Goal: Information Seeking & Learning: Learn about a topic

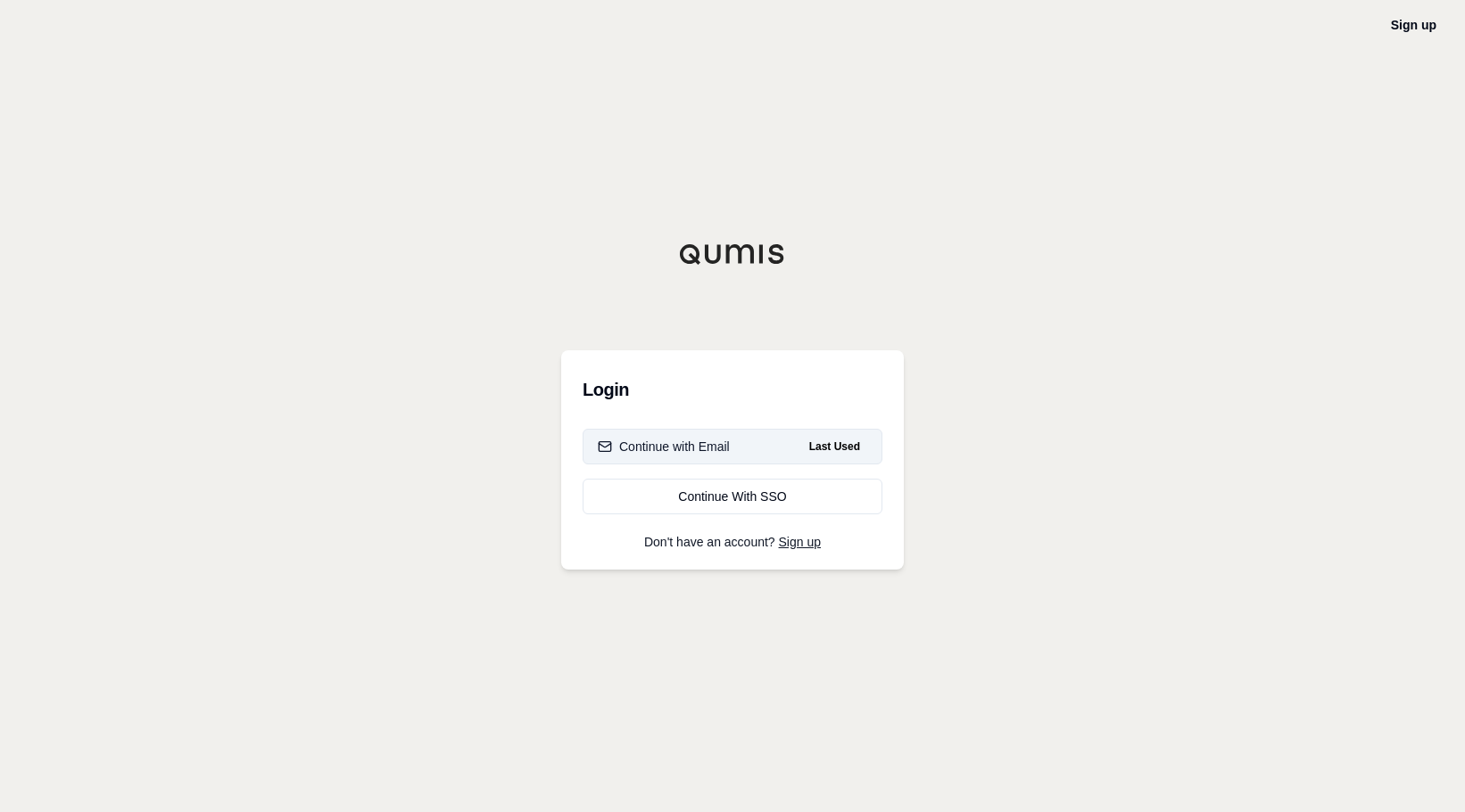
click at [693, 453] on div "Continue with Email" at bounding box center [664, 447] width 132 height 18
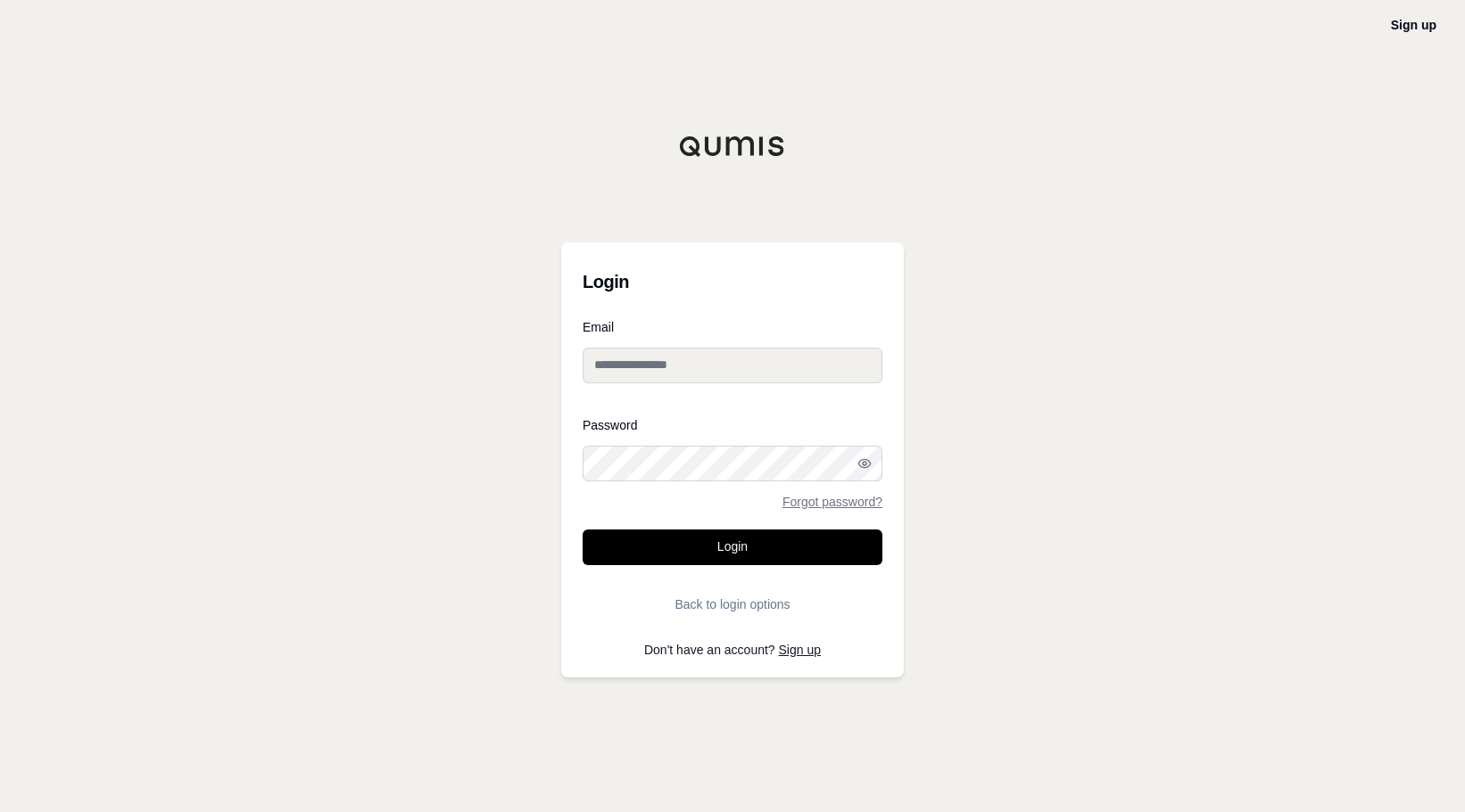
type input "**********"
click at [798, 547] on button "Login" at bounding box center [732, 547] width 300 height 35
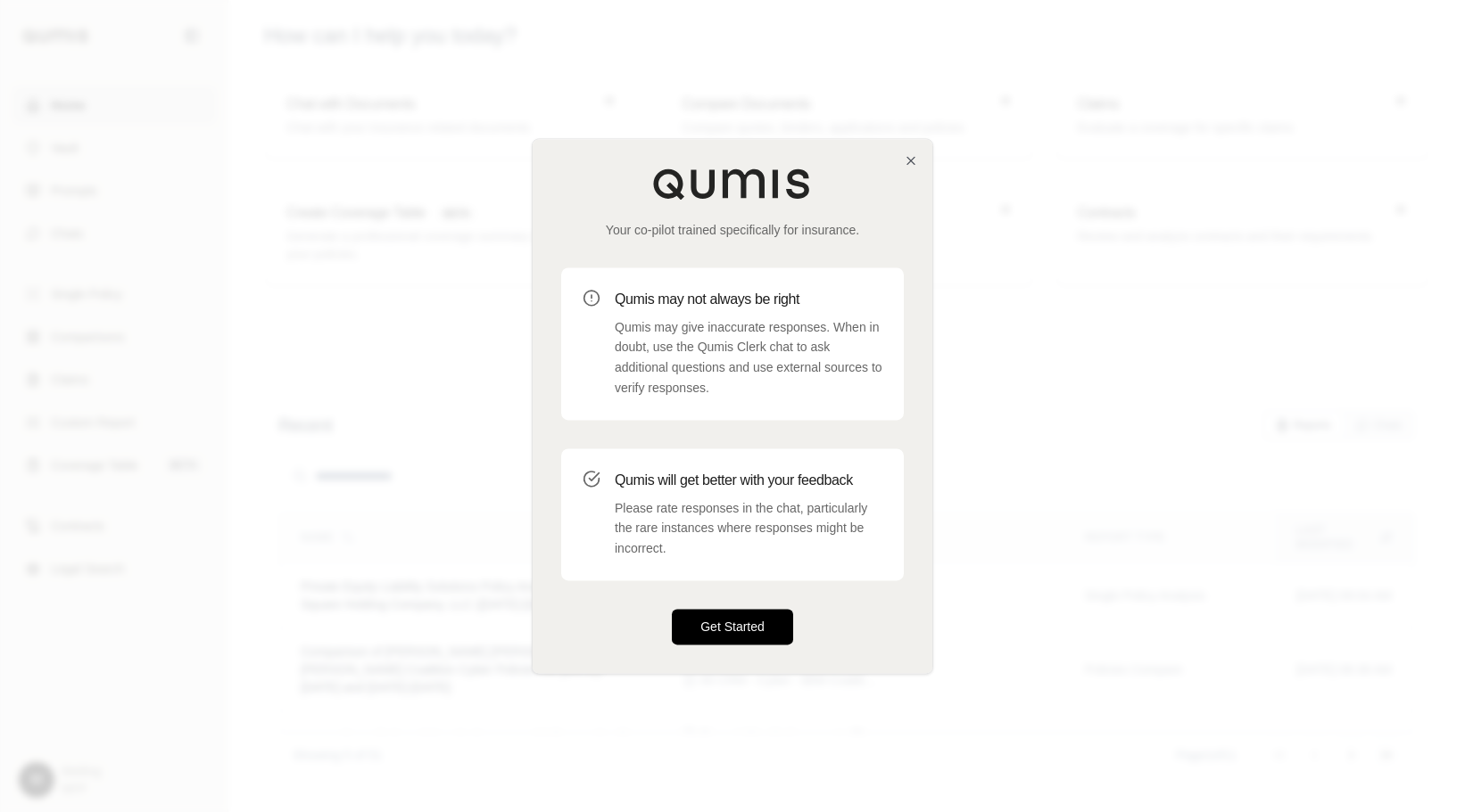
click at [770, 625] on button "Get Started" at bounding box center [732, 626] width 122 height 35
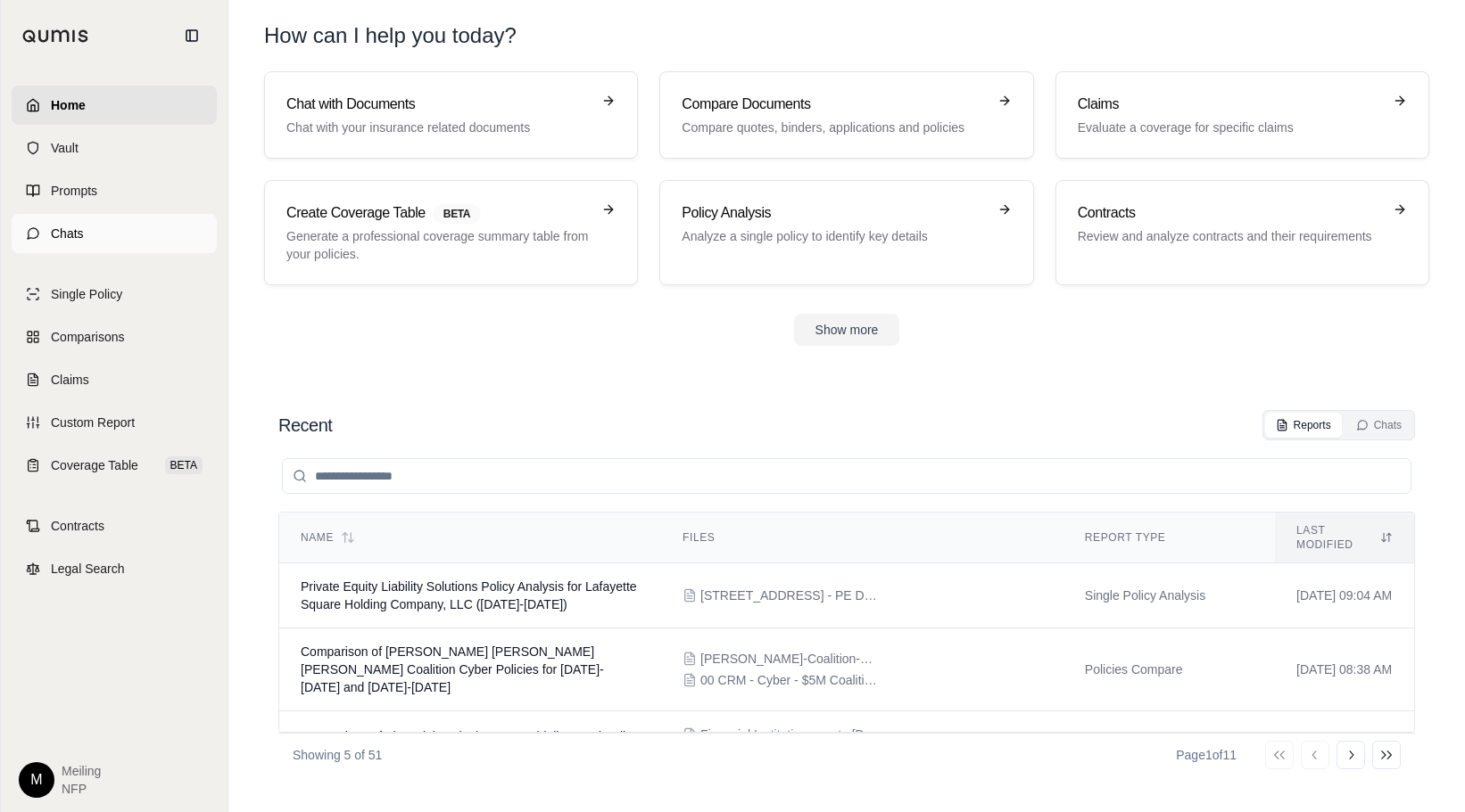
click at [95, 239] on link "Chats" at bounding box center [114, 233] width 205 height 39
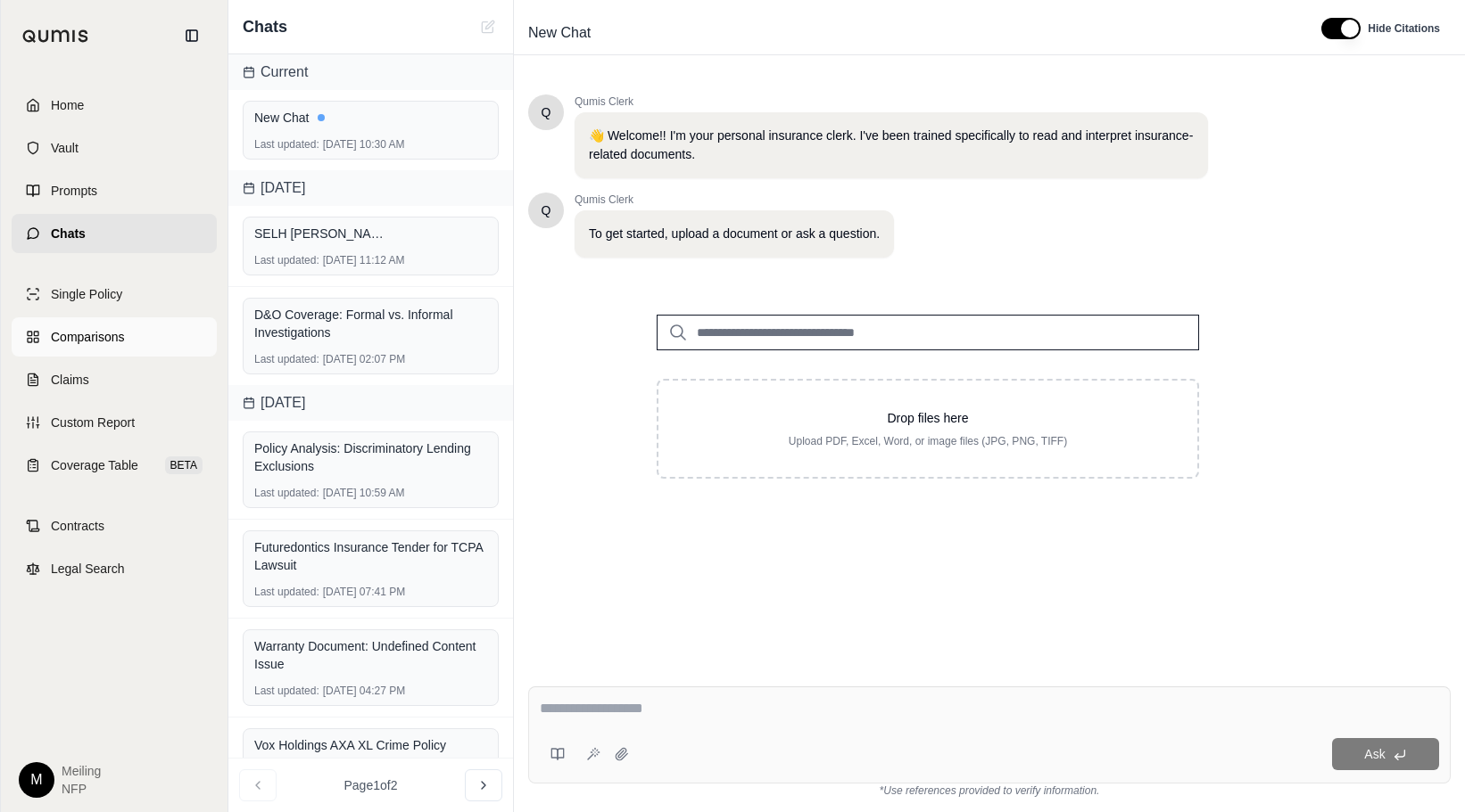
click at [107, 322] on link "Comparisons" at bounding box center [114, 337] width 205 height 39
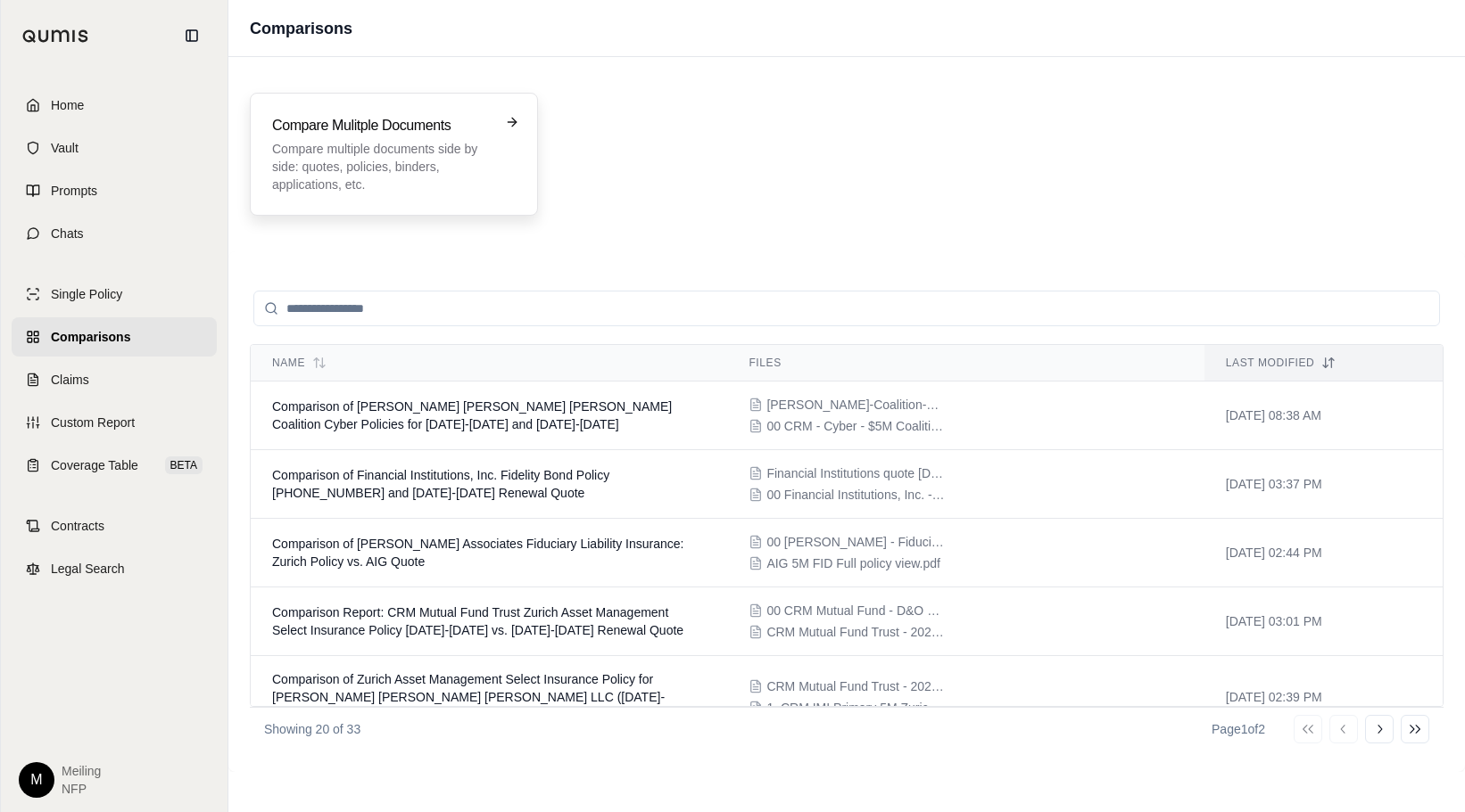
click at [477, 195] on div "Compare Mulitple Documents Compare multiple documents side by side: quotes, pol…" at bounding box center [393, 154] width 288 height 123
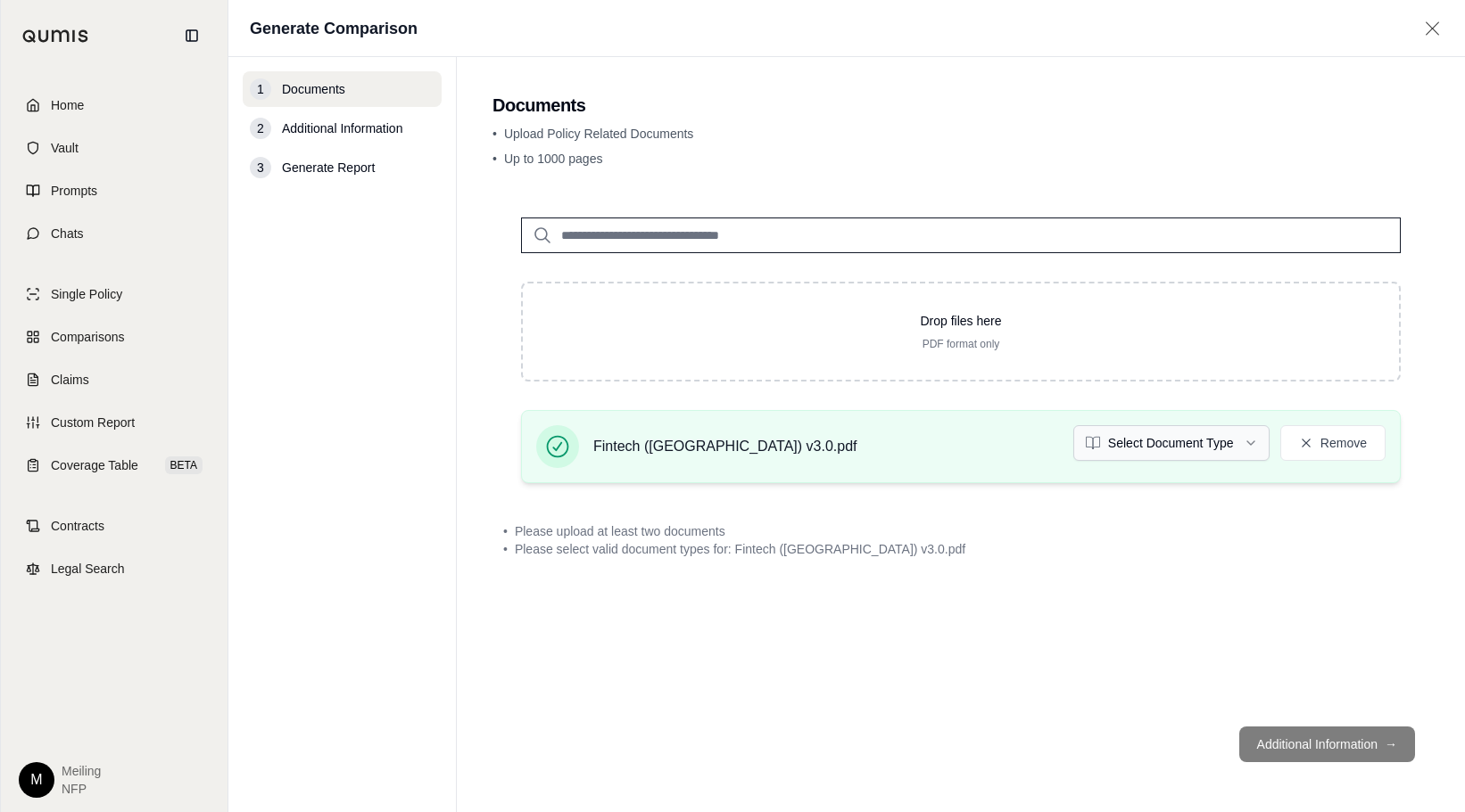
click at [1217, 457] on html "Home Vault Prompts Chats Single Policy Comparisons Claims Custom Report Coverag…" at bounding box center [732, 406] width 1465 height 812
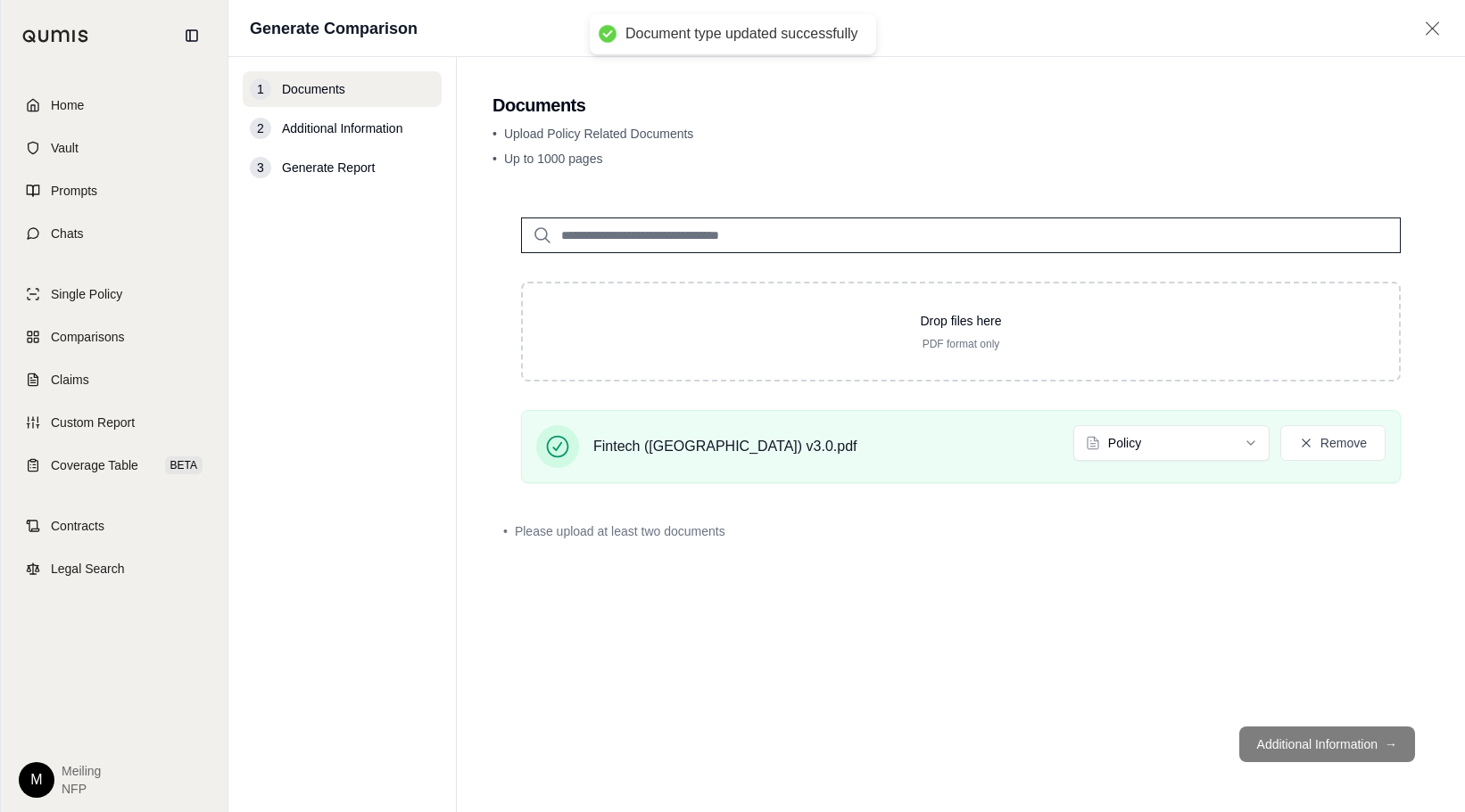
click at [1121, 543] on div "• Please upload at least two documents" at bounding box center [961, 531] width 937 height 39
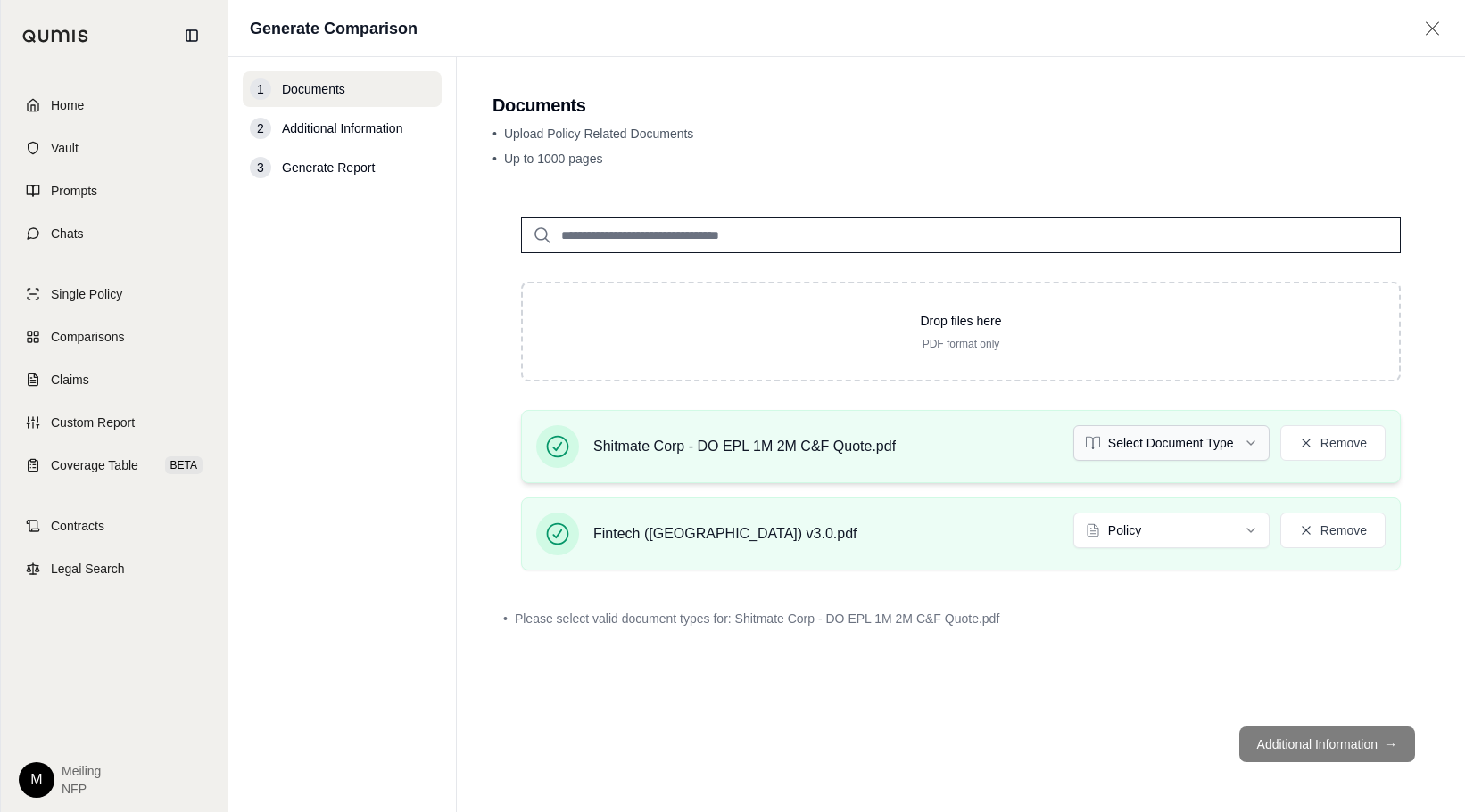
click at [1266, 450] on html "Home Vault Prompts Chats Single Policy Comparisons Claims Custom Report Coverag…" at bounding box center [732, 406] width 1465 height 812
click at [1319, 735] on footer "Additional Information →" at bounding box center [961, 744] width 937 height 64
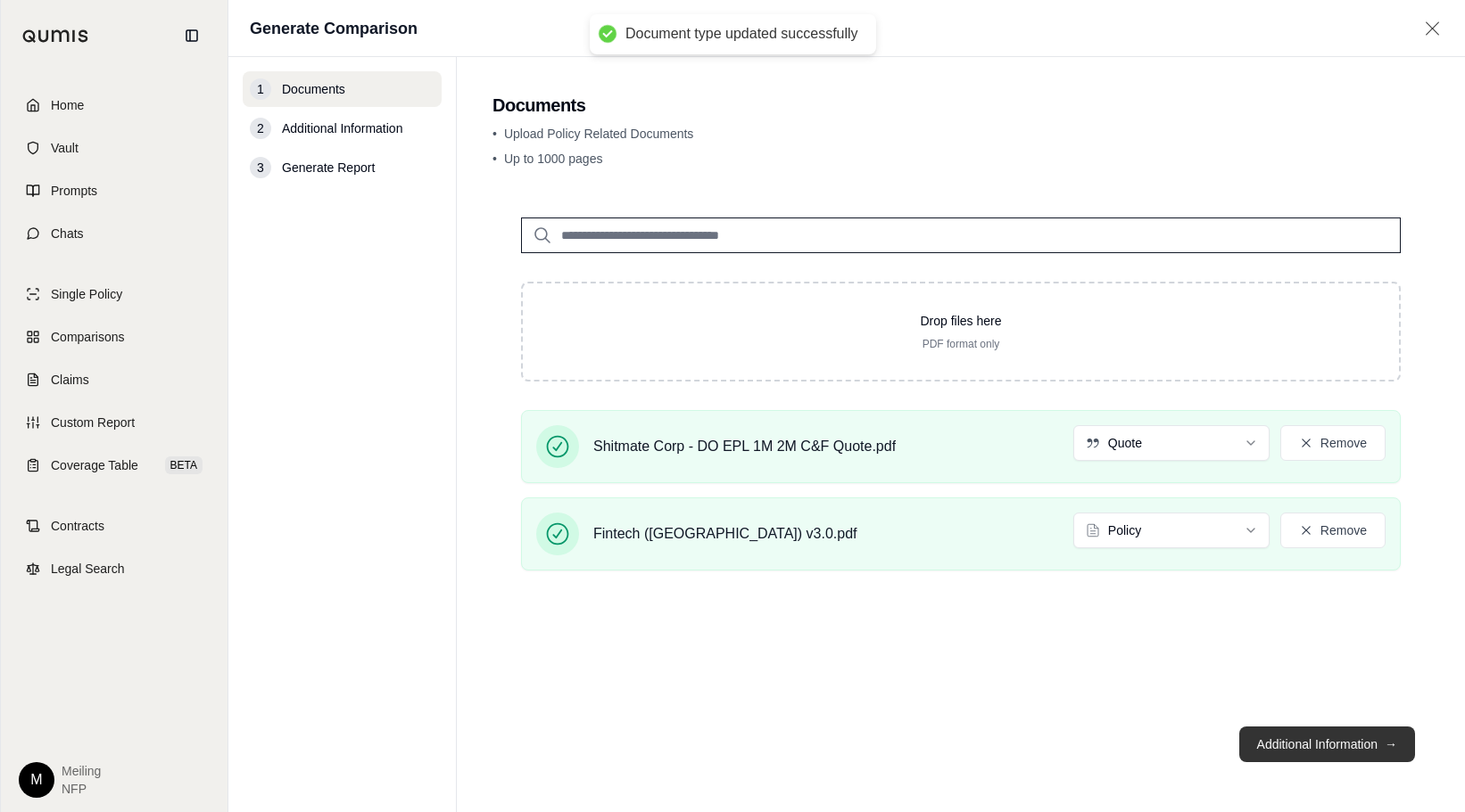
click at [1325, 745] on button "Additional Information →" at bounding box center [1327, 744] width 176 height 35
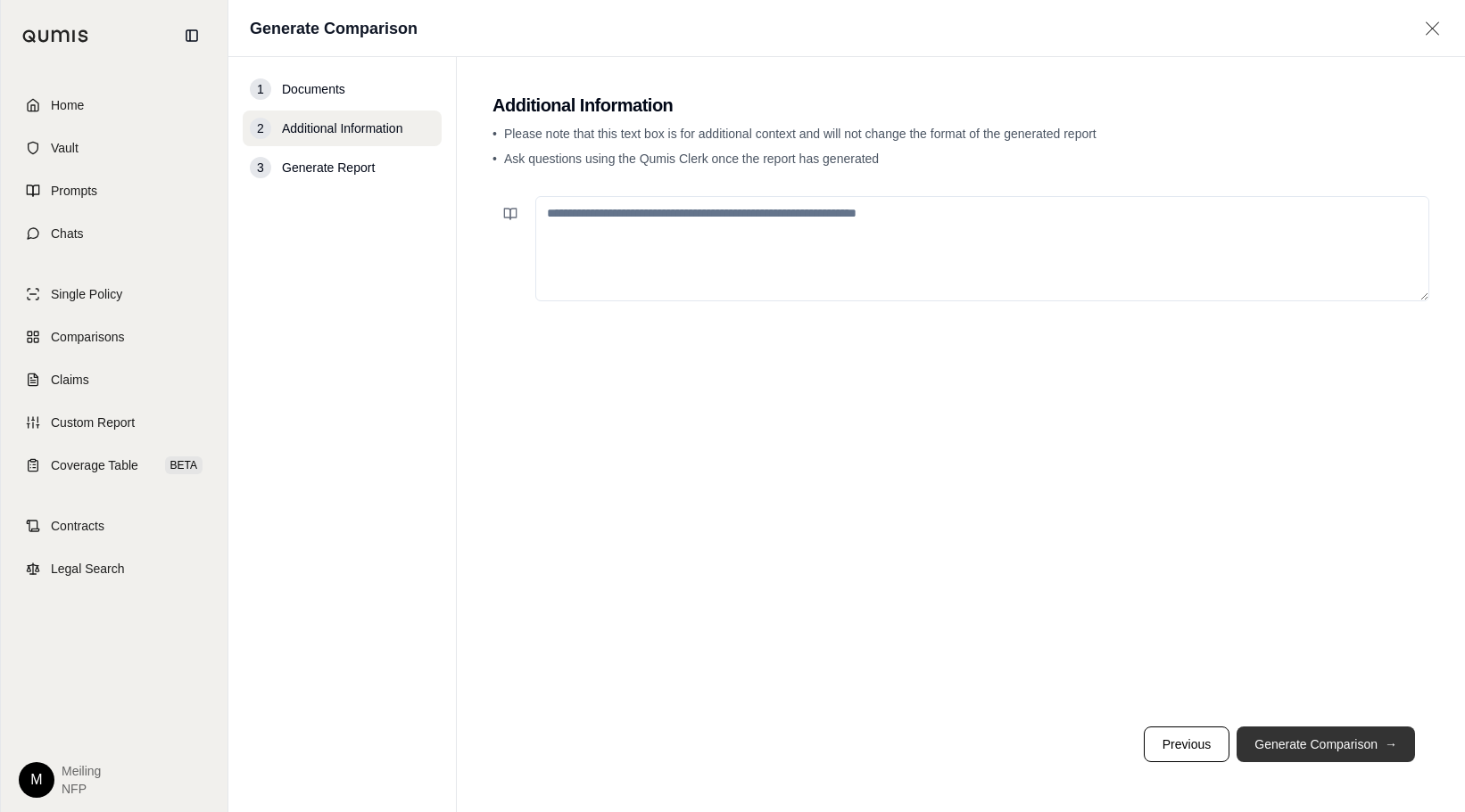
click at [1324, 745] on button "Generate Comparison →" at bounding box center [1325, 744] width 178 height 35
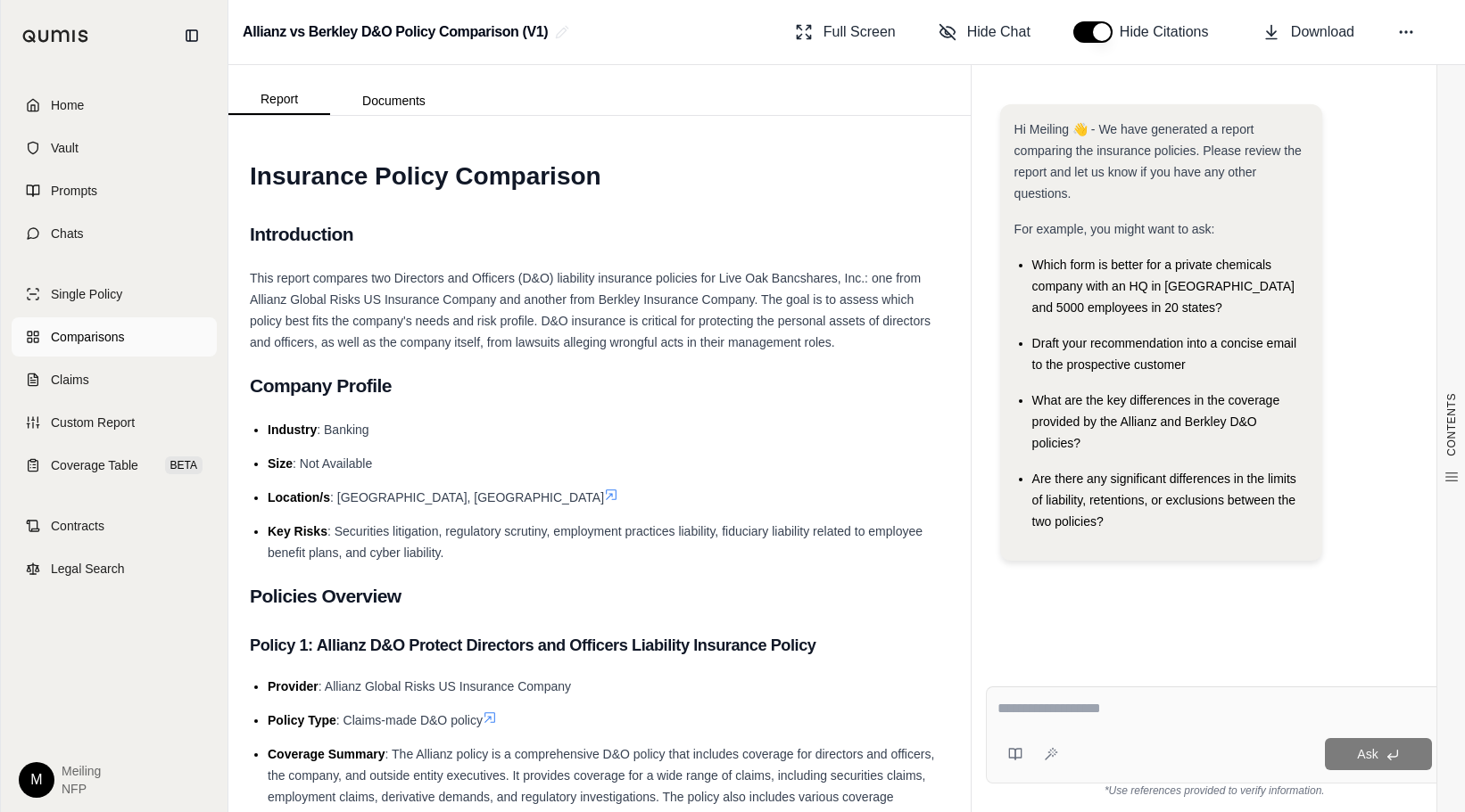
click at [106, 328] on span "Comparisons" at bounding box center [87, 337] width 73 height 18
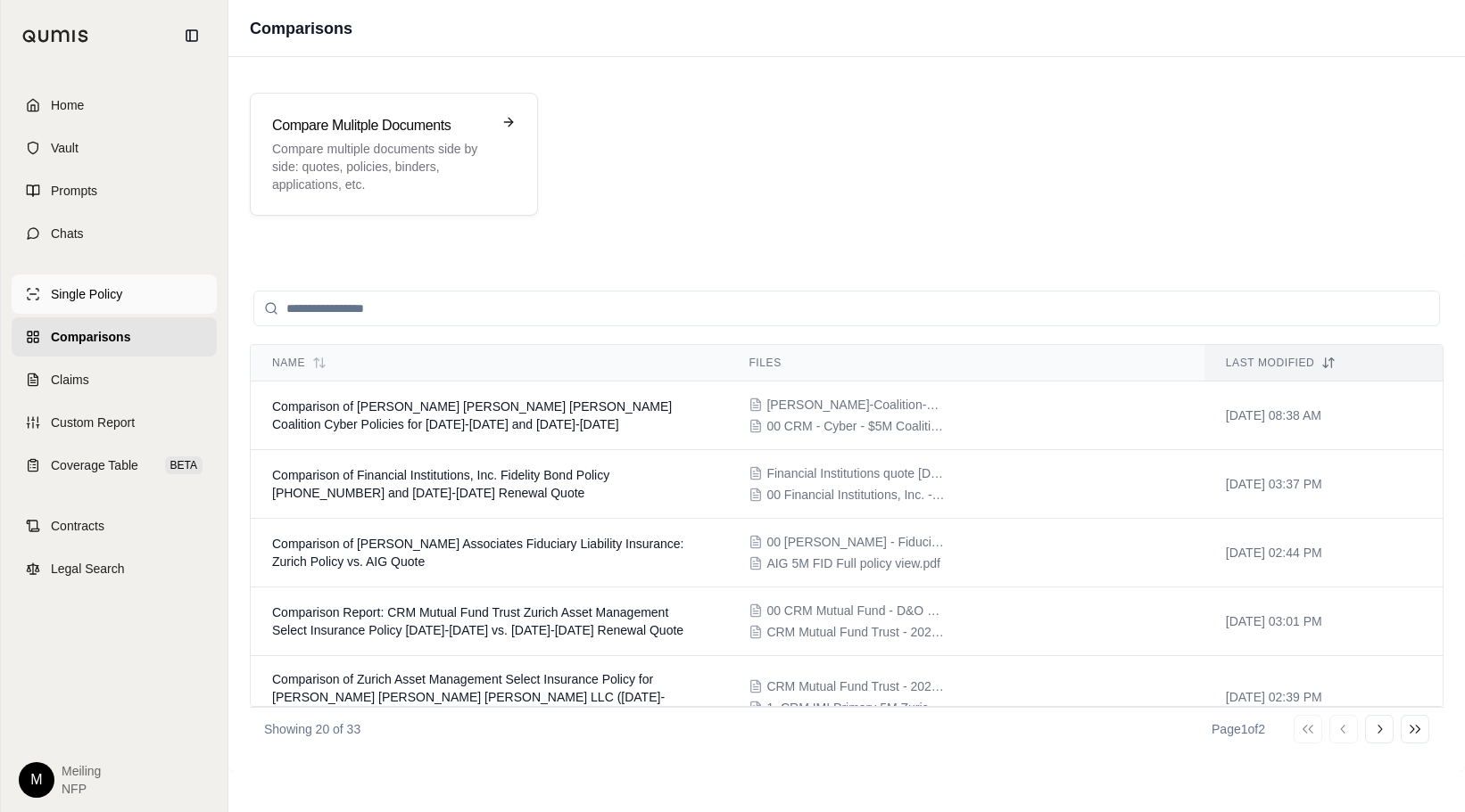
click at [111, 296] on span "Single Policy" at bounding box center [86, 294] width 72 height 18
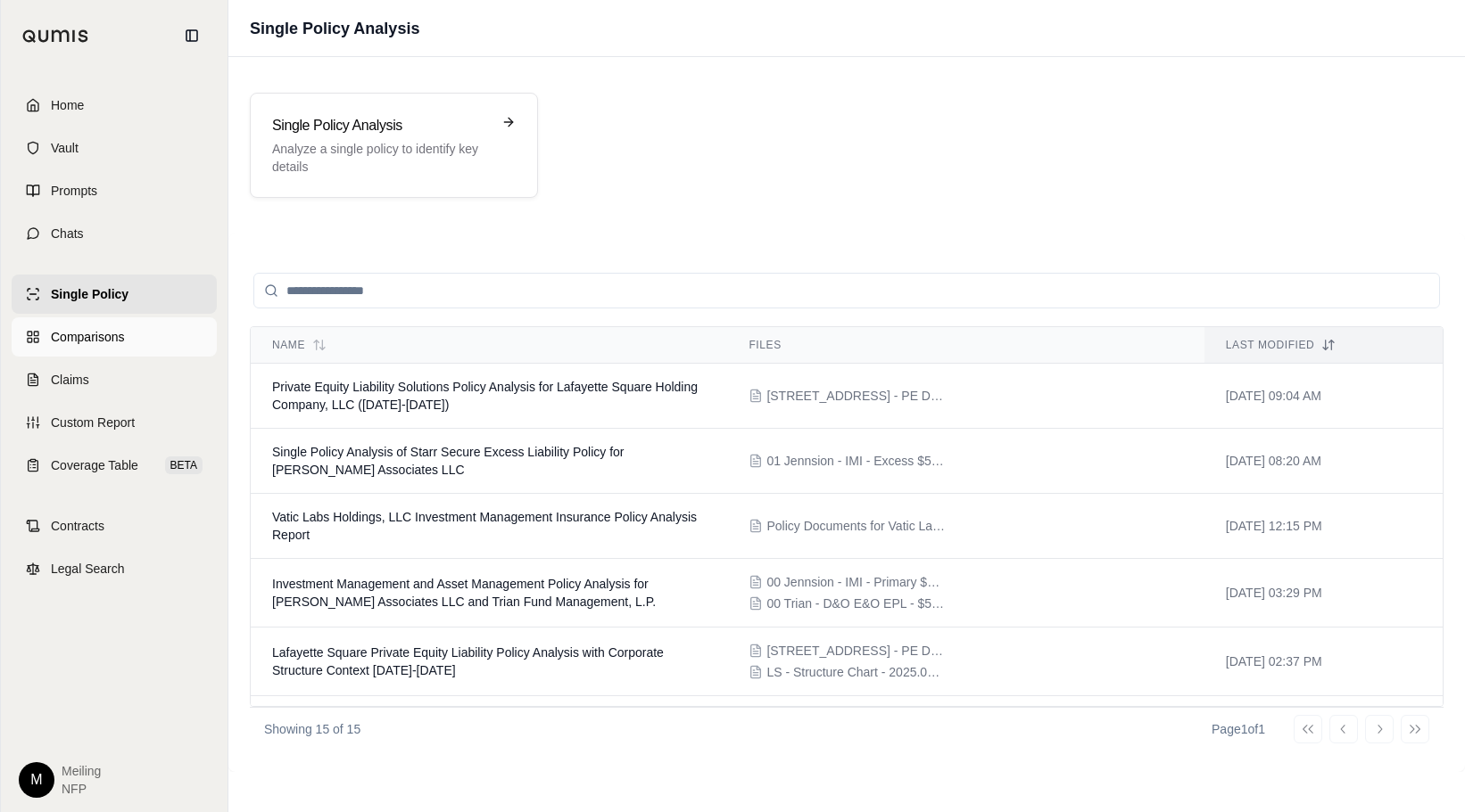
click at [110, 343] on span "Comparisons" at bounding box center [87, 337] width 73 height 18
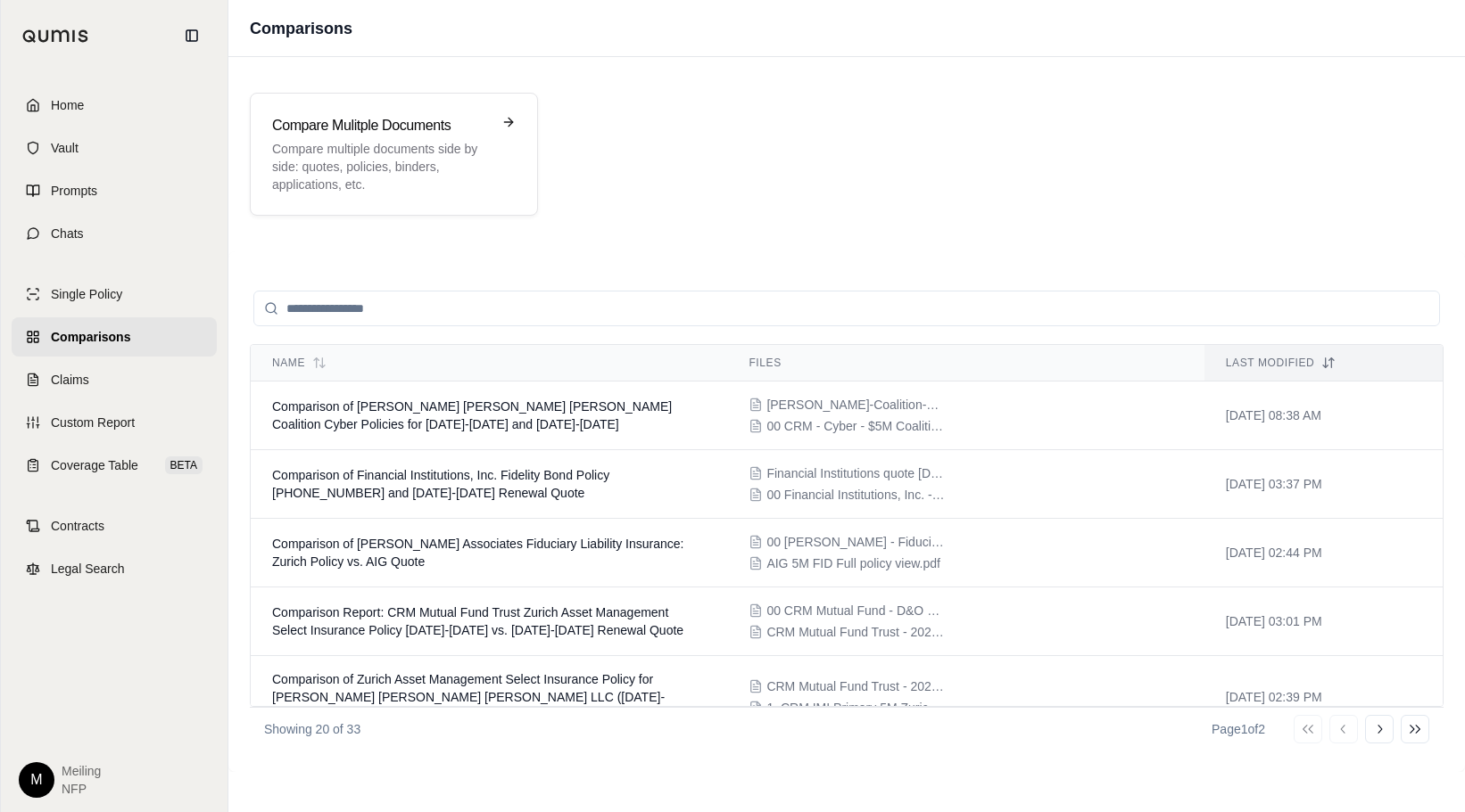
click at [610, 302] on input "search" at bounding box center [847, 308] width 1187 height 35
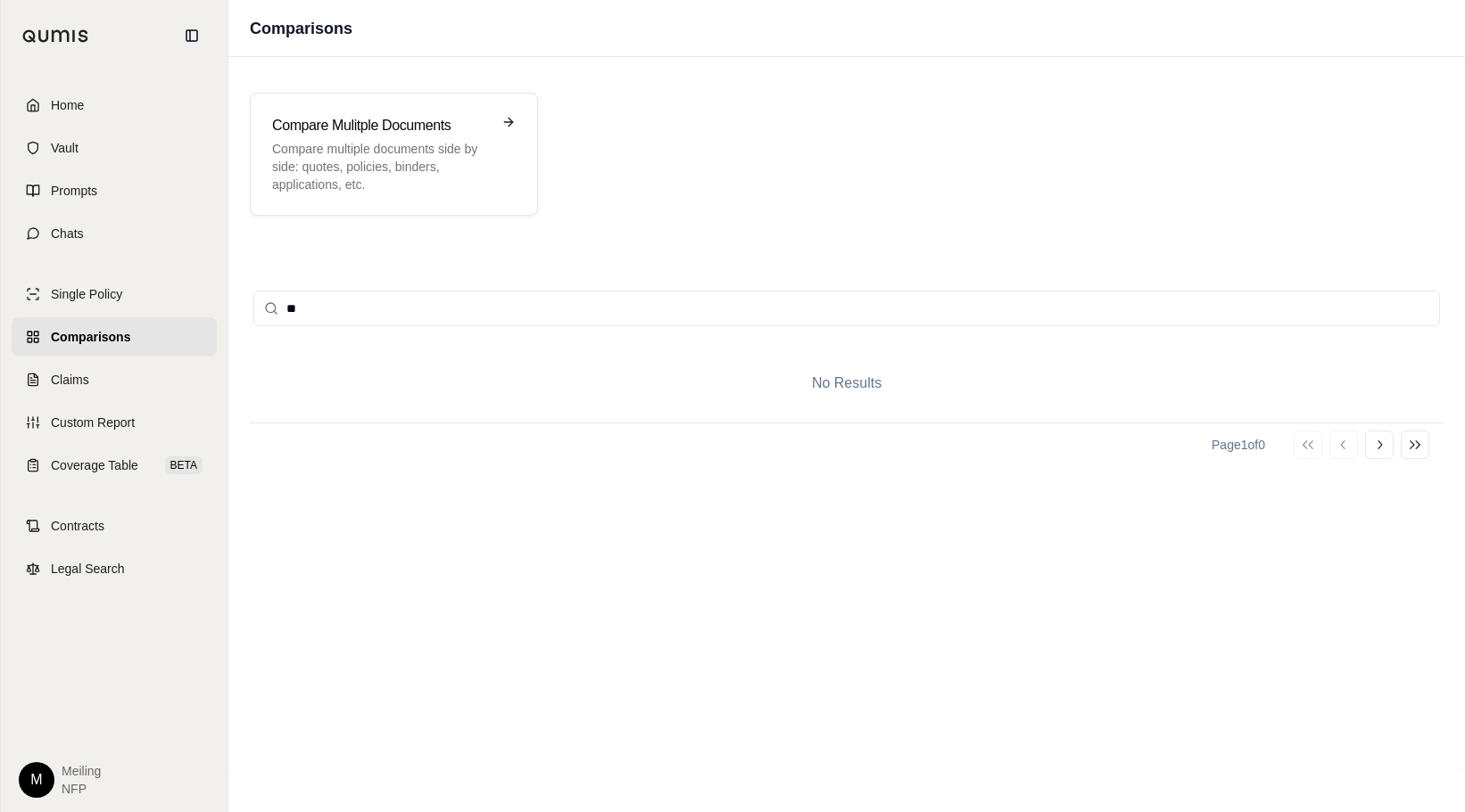
type input "*"
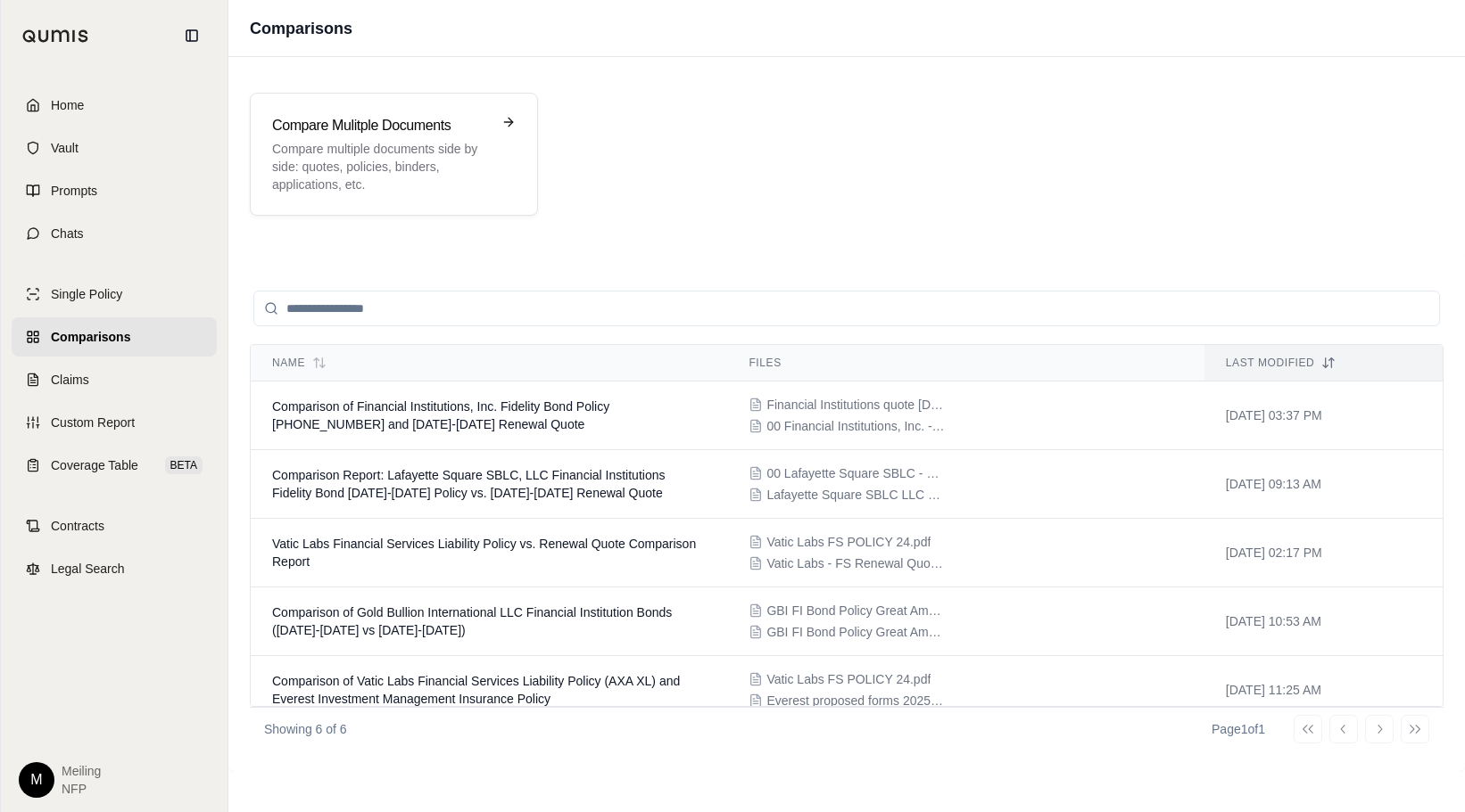
type input "*"
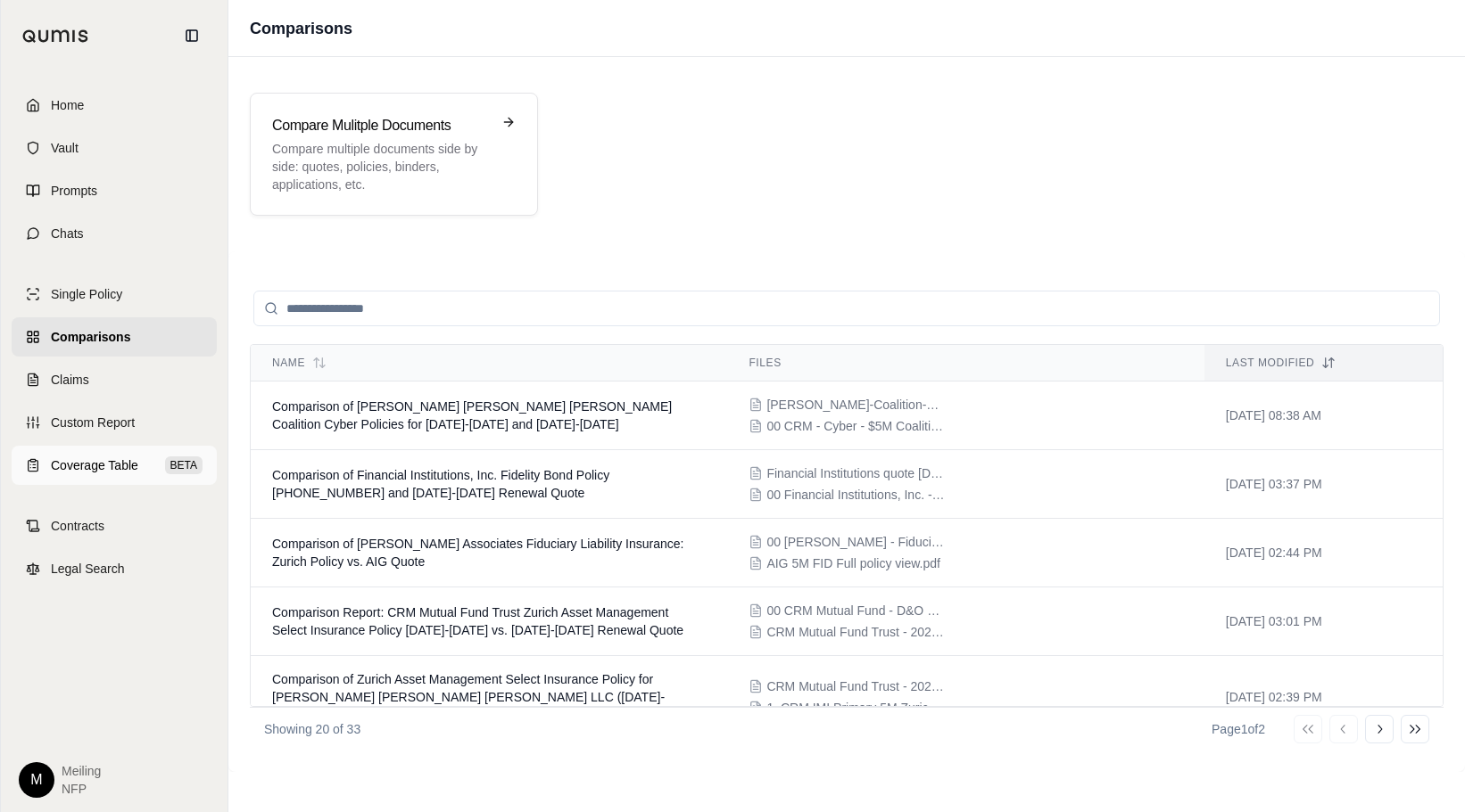
click at [122, 475] on link "Coverage Table BETA" at bounding box center [114, 465] width 205 height 39
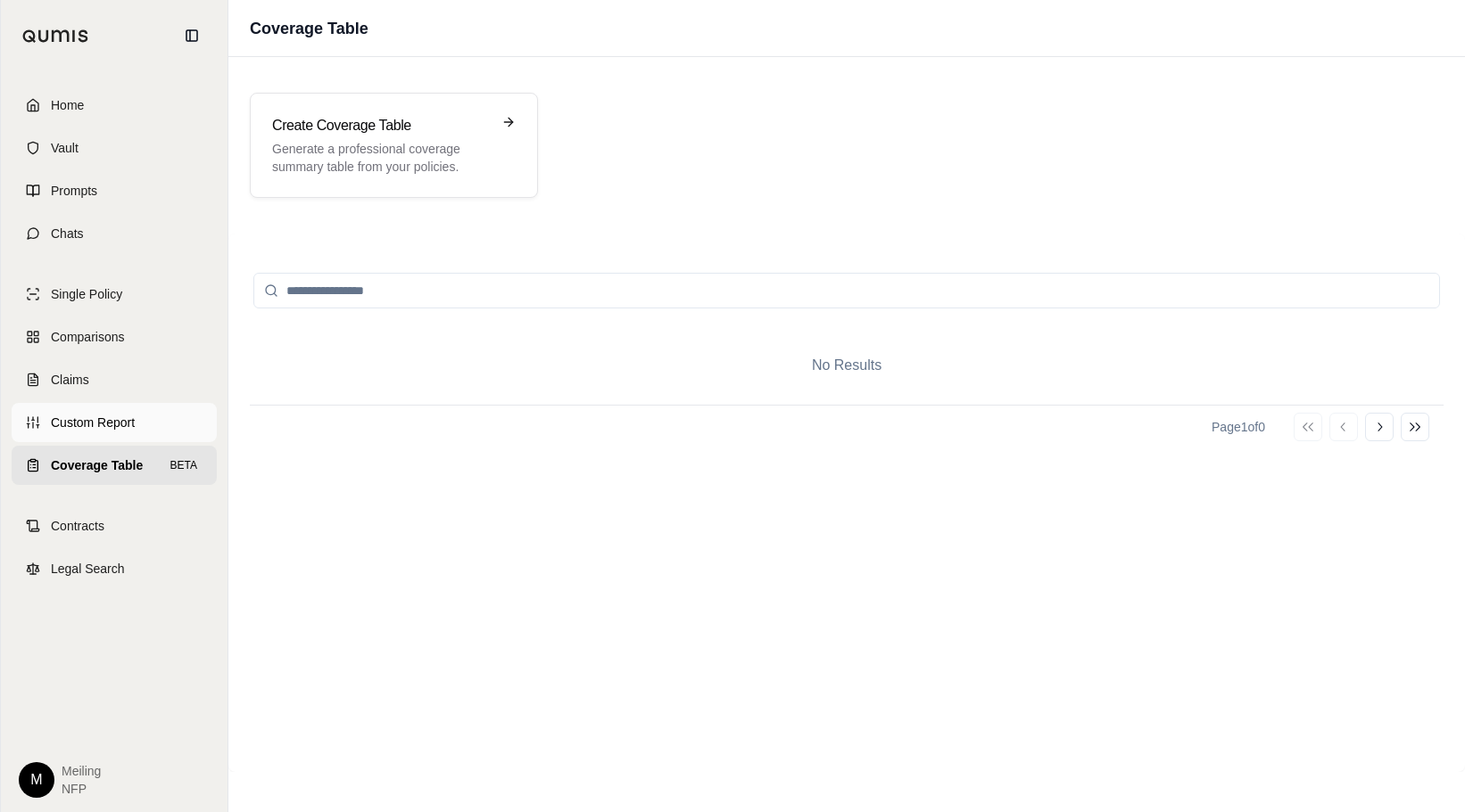
click at [120, 435] on link "Custom Report" at bounding box center [114, 422] width 205 height 39
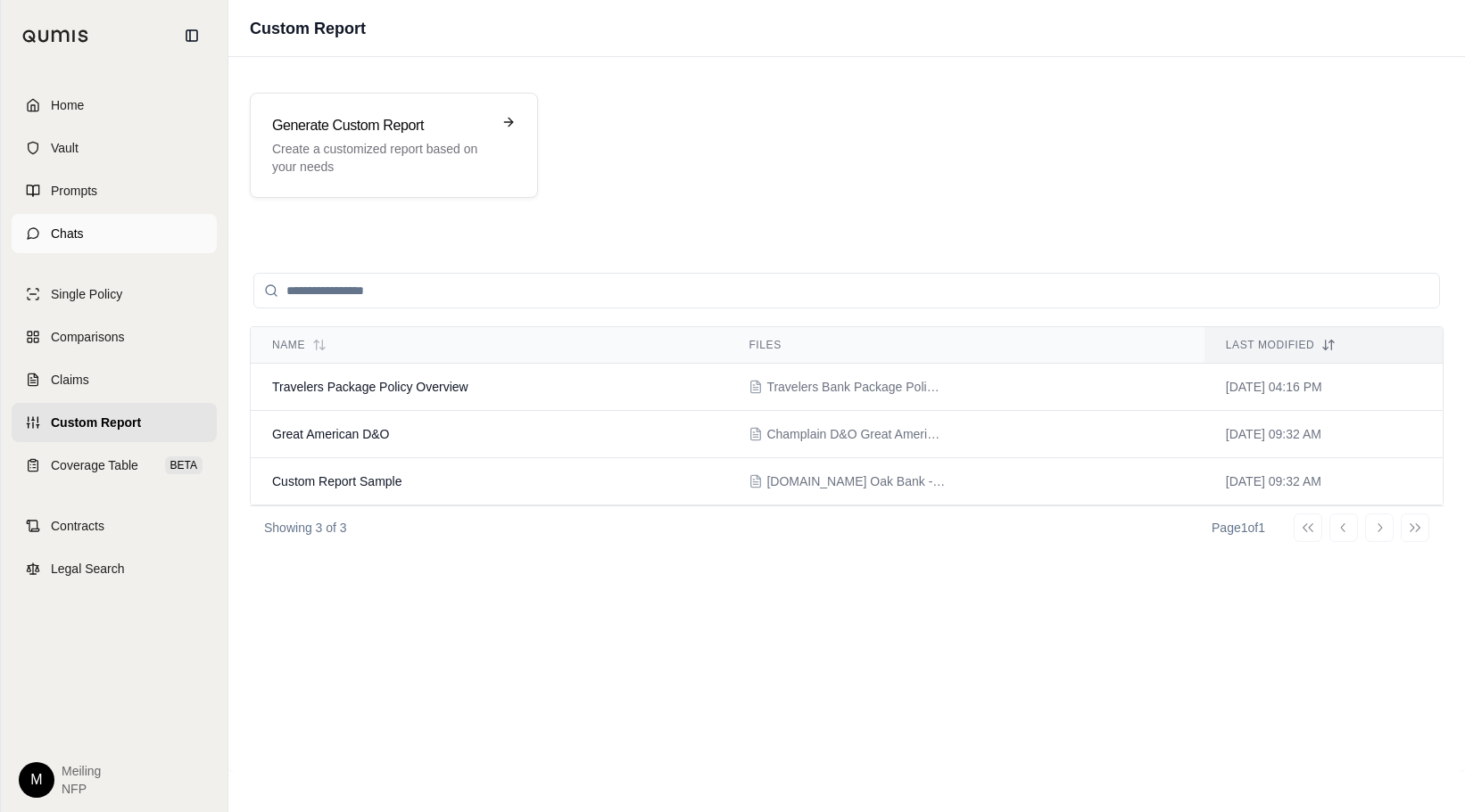
click at [94, 239] on link "Chats" at bounding box center [114, 233] width 205 height 39
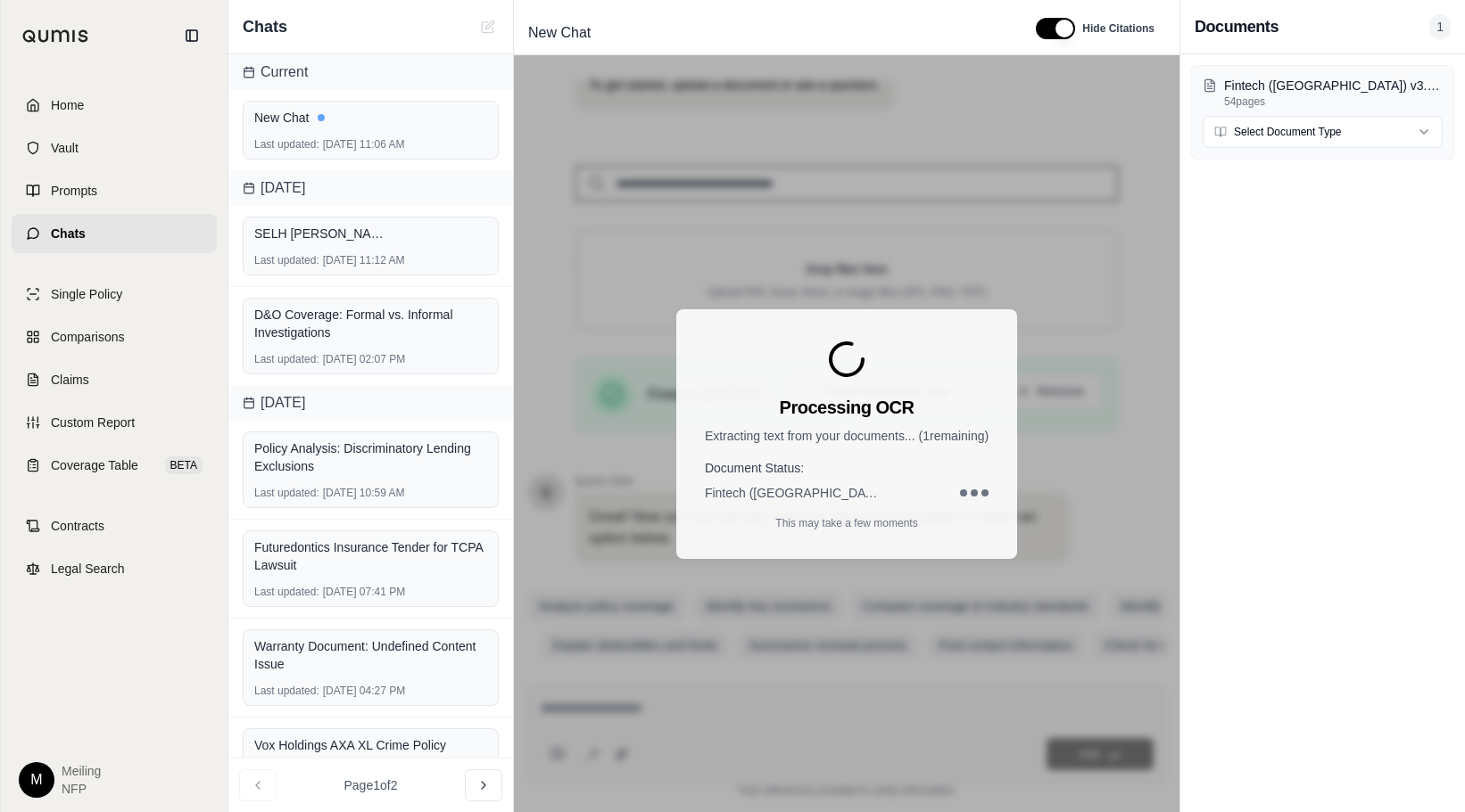
scroll to position [149, 0]
